Goal: Download file/media

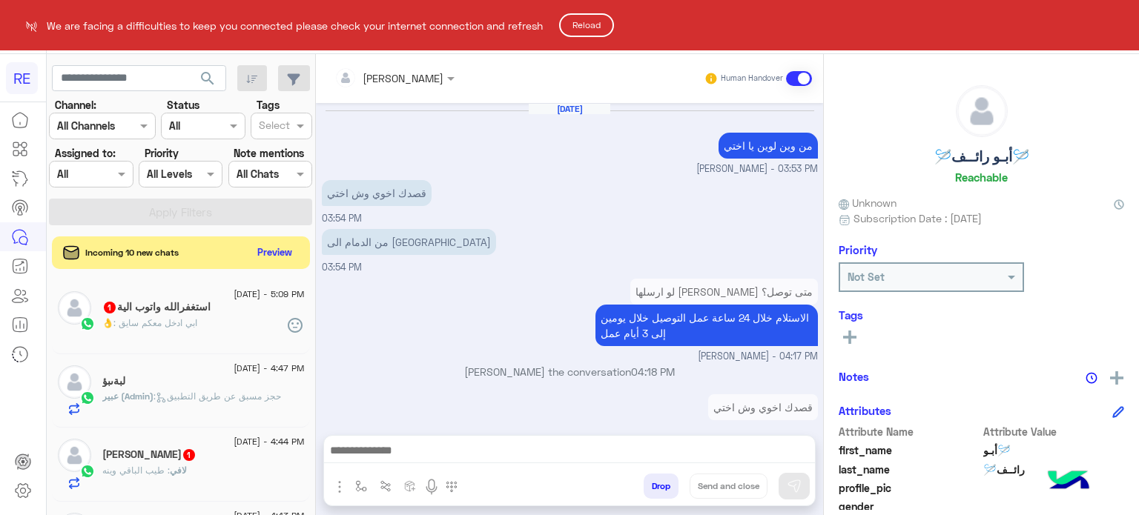
scroll to position [188, 0]
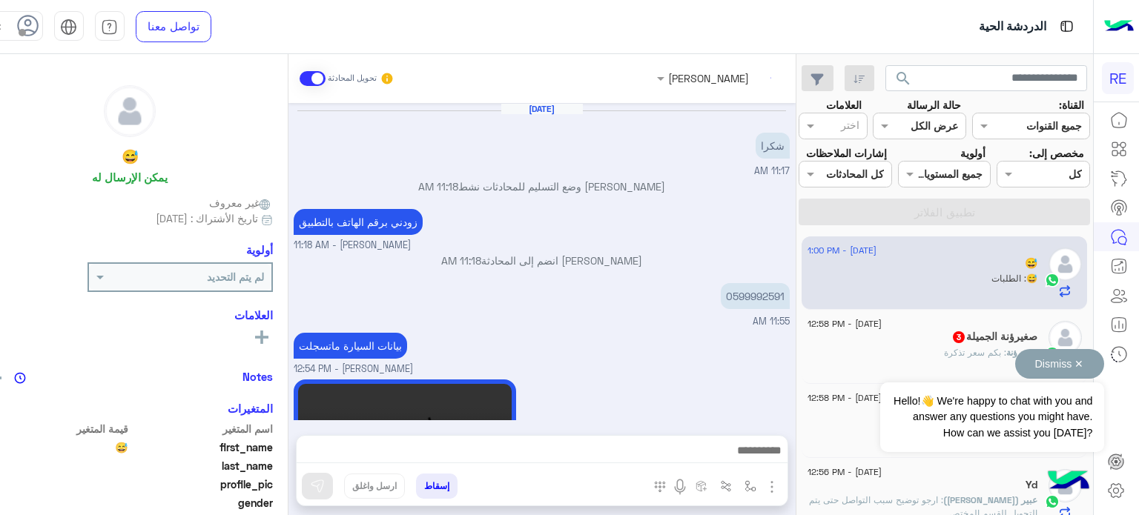
click at [1078, 364] on button "Dismiss ✕" at bounding box center [1059, 364] width 89 height 30
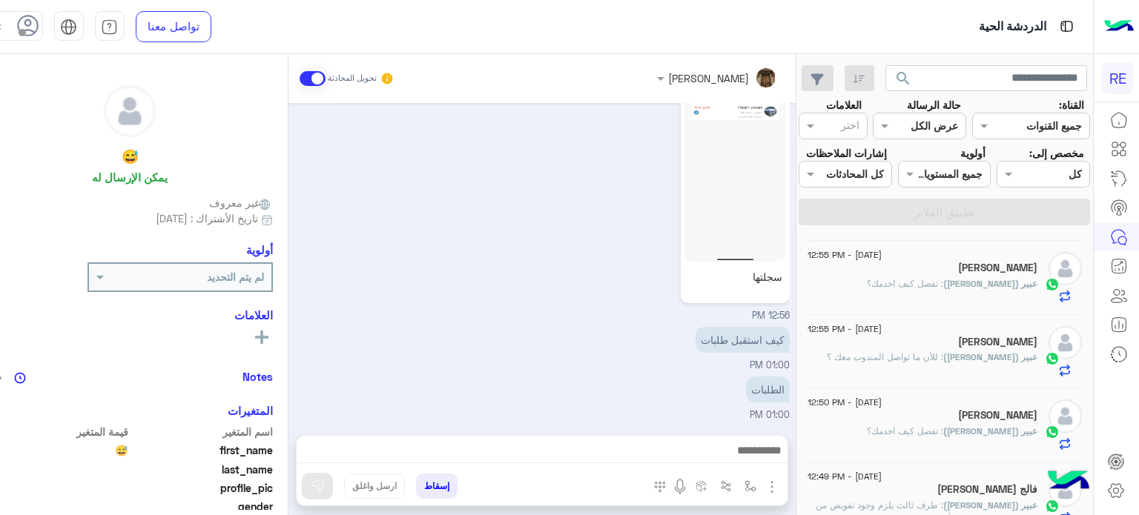
scroll to position [307, 0]
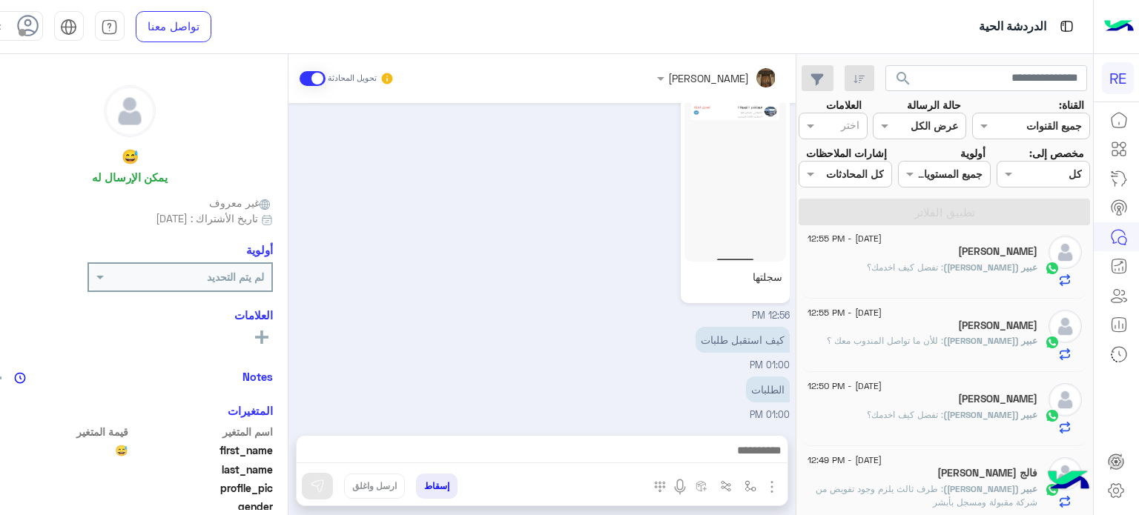
click at [979, 320] on div "28 August - 12:55 PM" at bounding box center [922, 315] width 230 height 10
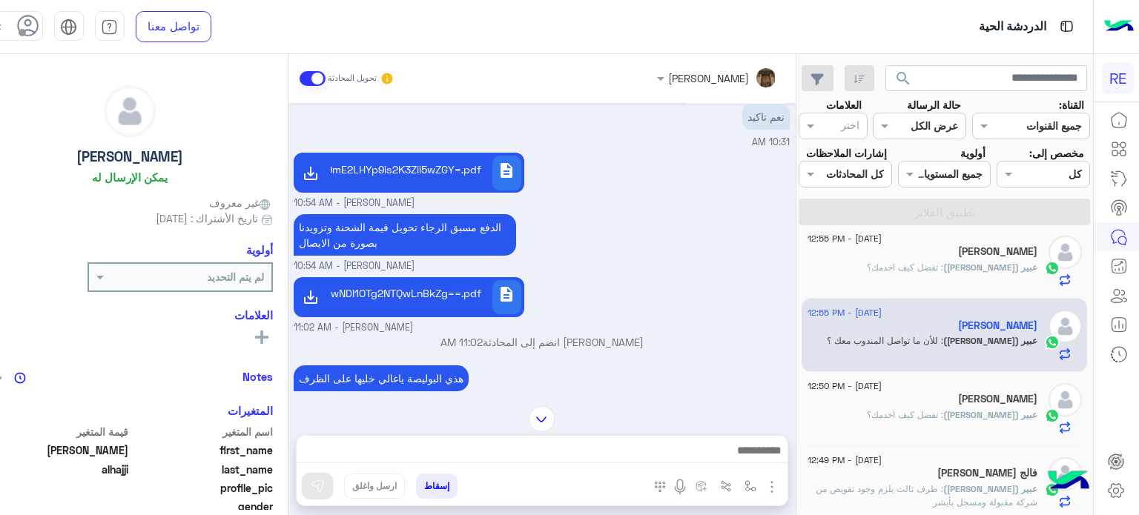
scroll to position [1946, 0]
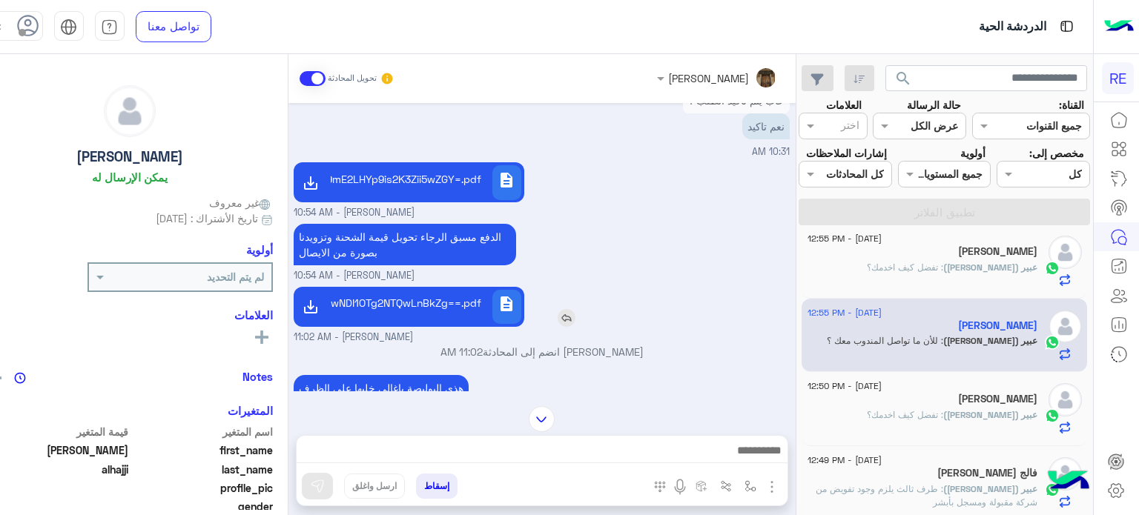
click at [429, 295] on p "MVpDOTVDMDAwNDI1OTg2NTQwLnBkZg==.pdf" at bounding box center [409, 303] width 145 height 16
